Goal: Transaction & Acquisition: Obtain resource

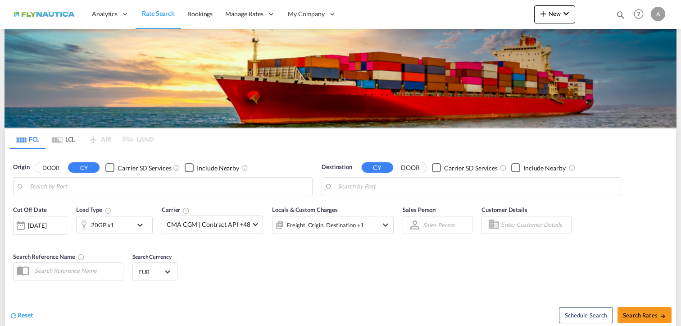
type input "[GEOGRAPHIC_DATA], [GEOGRAPHIC_DATA]"
type input "[GEOGRAPHIC_DATA], QADOH"
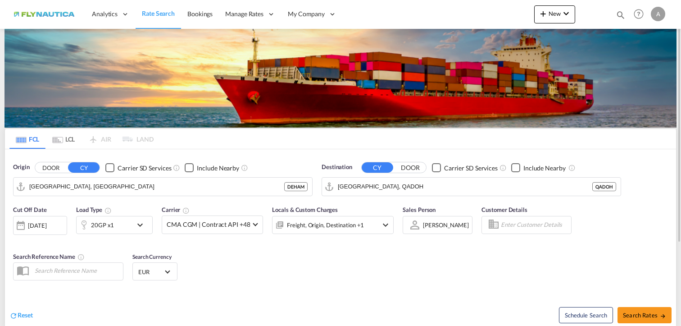
click at [63, 139] on md-tab-item "LCL" at bounding box center [63, 139] width 36 height 20
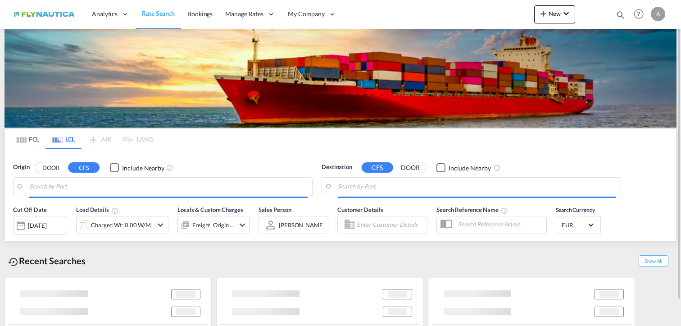
type input "[GEOGRAPHIC_DATA], [GEOGRAPHIC_DATA]"
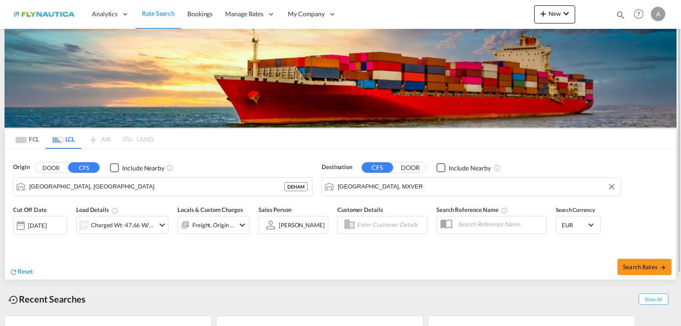
click at [459, 184] on input "[GEOGRAPHIC_DATA], MXVER" at bounding box center [477, 187] width 278 height 14
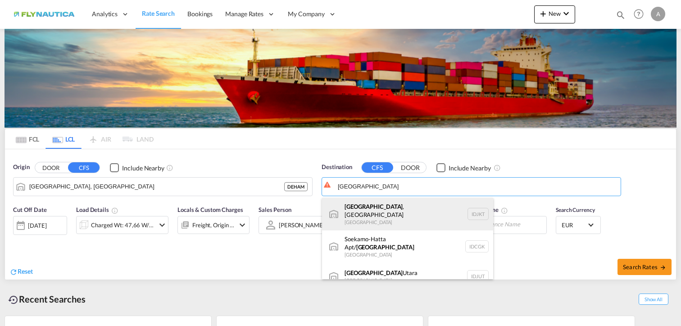
click at [392, 210] on div "[GEOGRAPHIC_DATA] , [GEOGRAPHIC_DATA] [GEOGRAPHIC_DATA] IDJKT" at bounding box center [407, 214] width 171 height 32
type input "[GEOGRAPHIC_DATA], [GEOGRAPHIC_DATA], IDJKT"
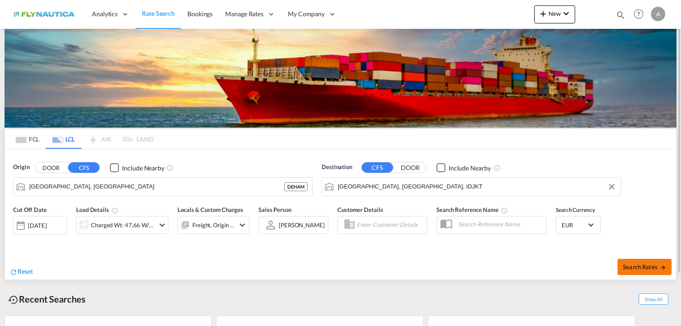
click at [638, 266] on span "Search Rates" at bounding box center [644, 266] width 43 height 7
type input "DEHAM to IDJKT / [DATE]"
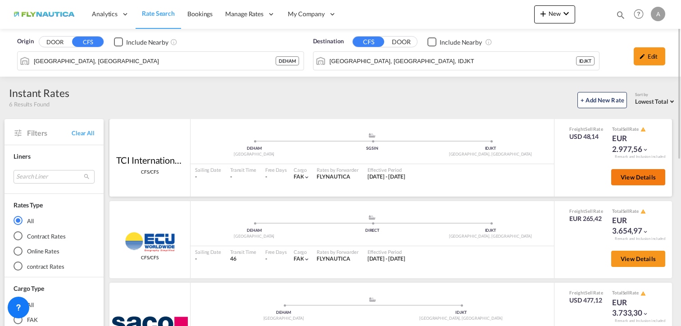
click at [639, 177] on span "View Details" at bounding box center [637, 176] width 35 height 7
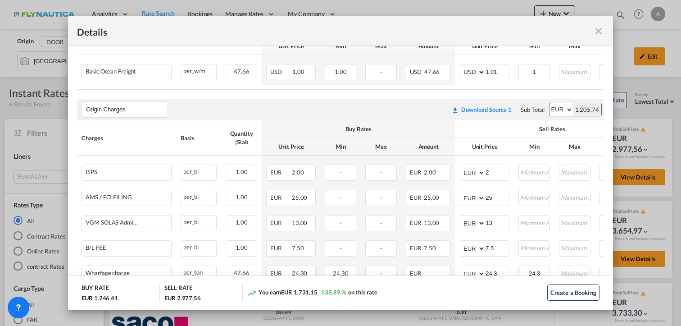
scroll to position [180, 0]
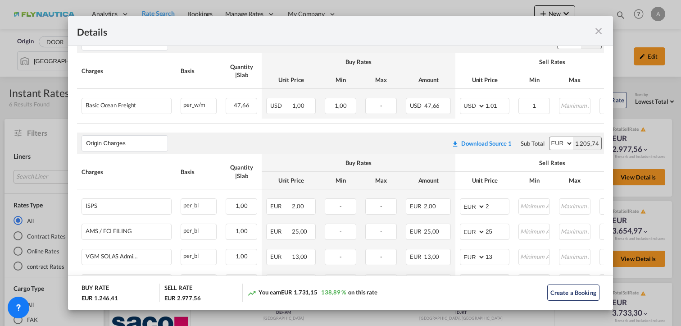
click at [600, 31] on md-icon "icon-close fg-AAA8AD m-0 cursor" at bounding box center [598, 31] width 11 height 11
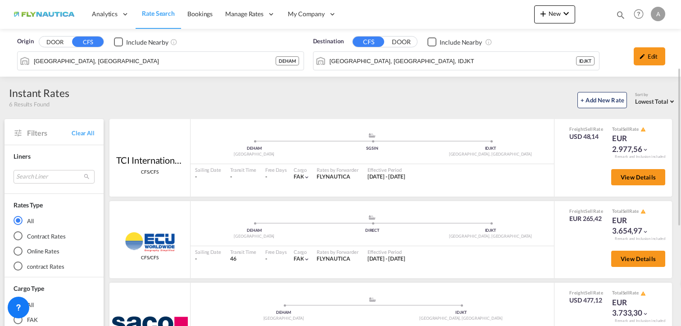
scroll to position [45, 0]
